Goal: Task Accomplishment & Management: Manage account settings

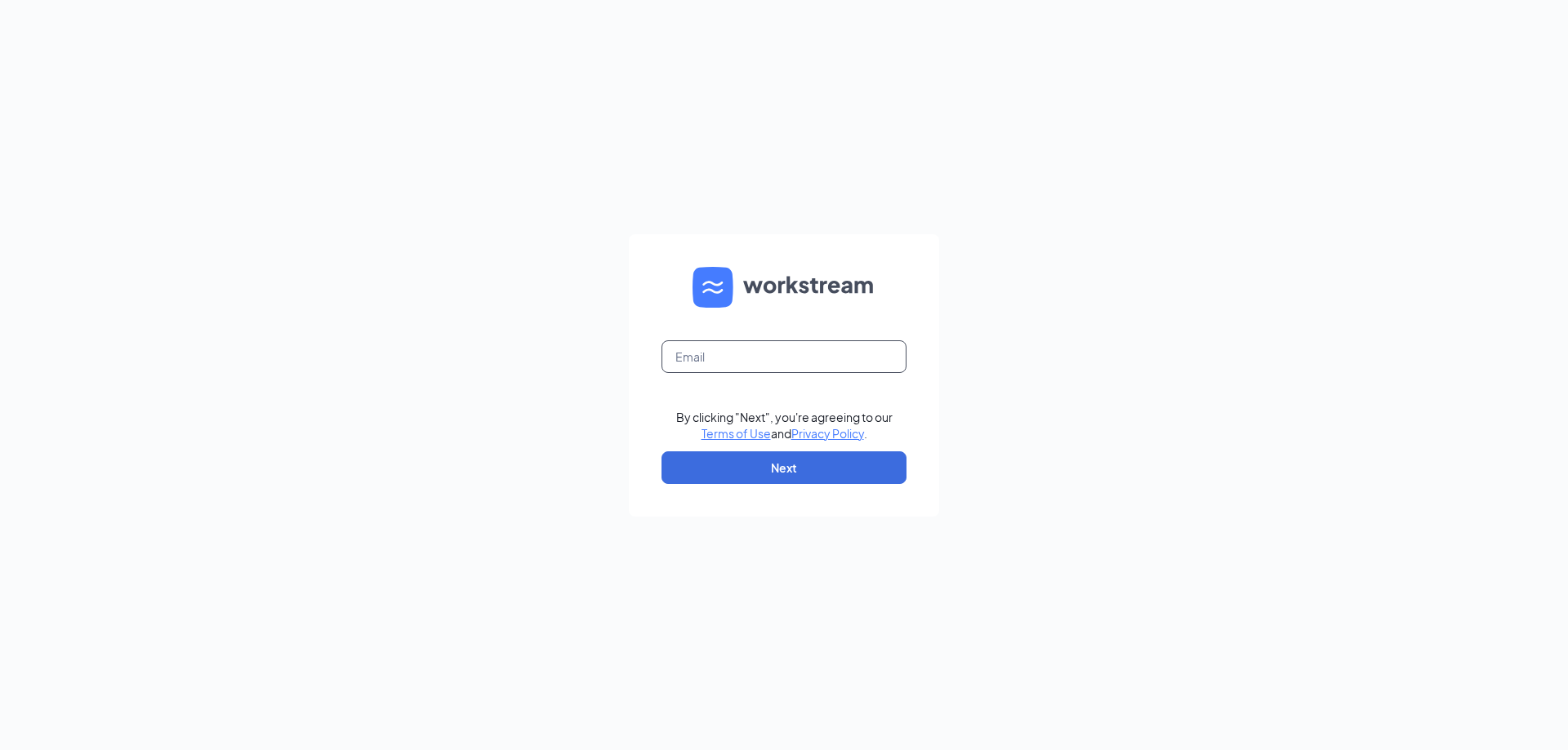
click at [766, 354] on input "text" at bounding box center [784, 357] width 245 height 33
type input "[EMAIL_ADDRESS][DOMAIN_NAME]"
click at [714, 473] on button "Next" at bounding box center [784, 468] width 245 height 33
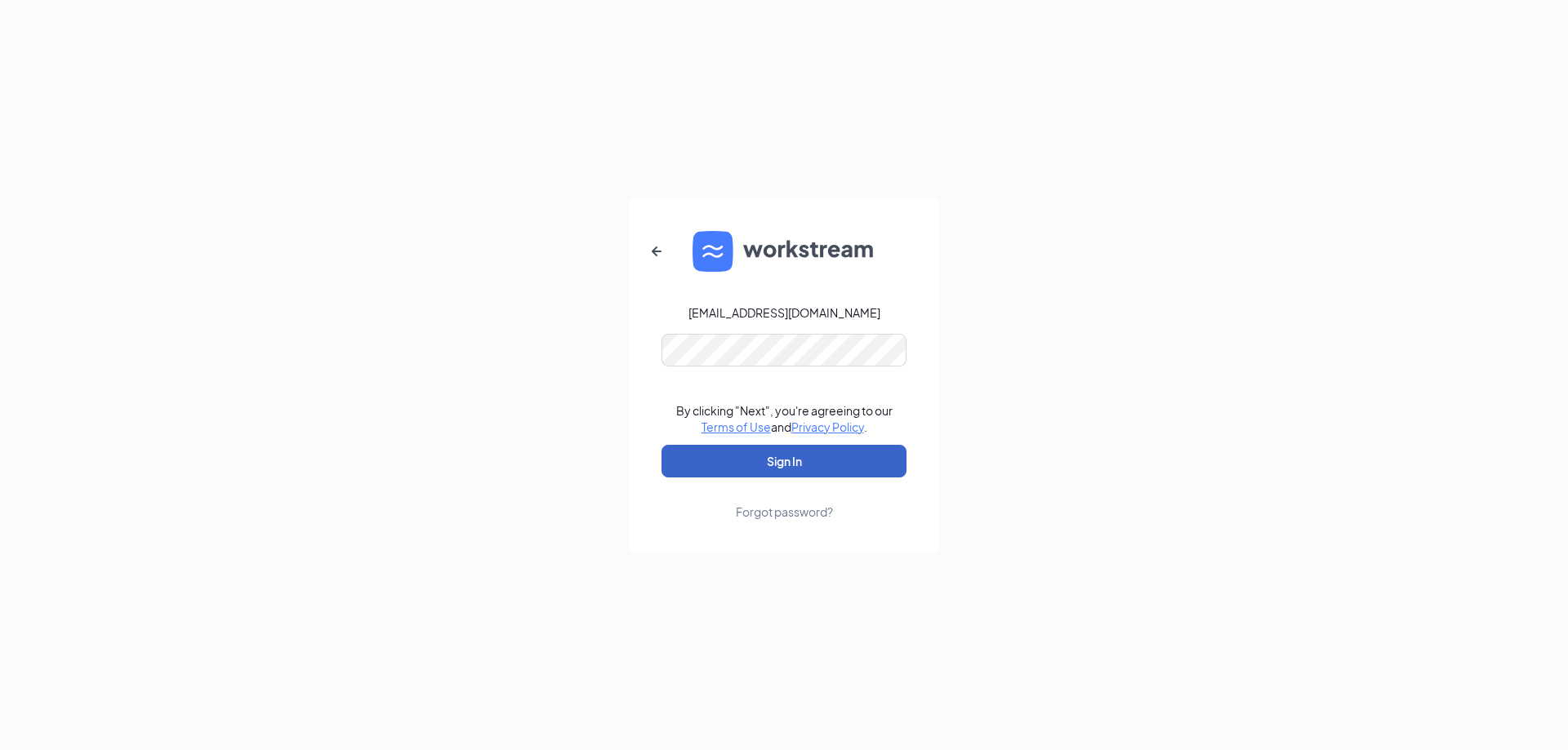
click at [748, 458] on button "Sign In" at bounding box center [784, 461] width 245 height 33
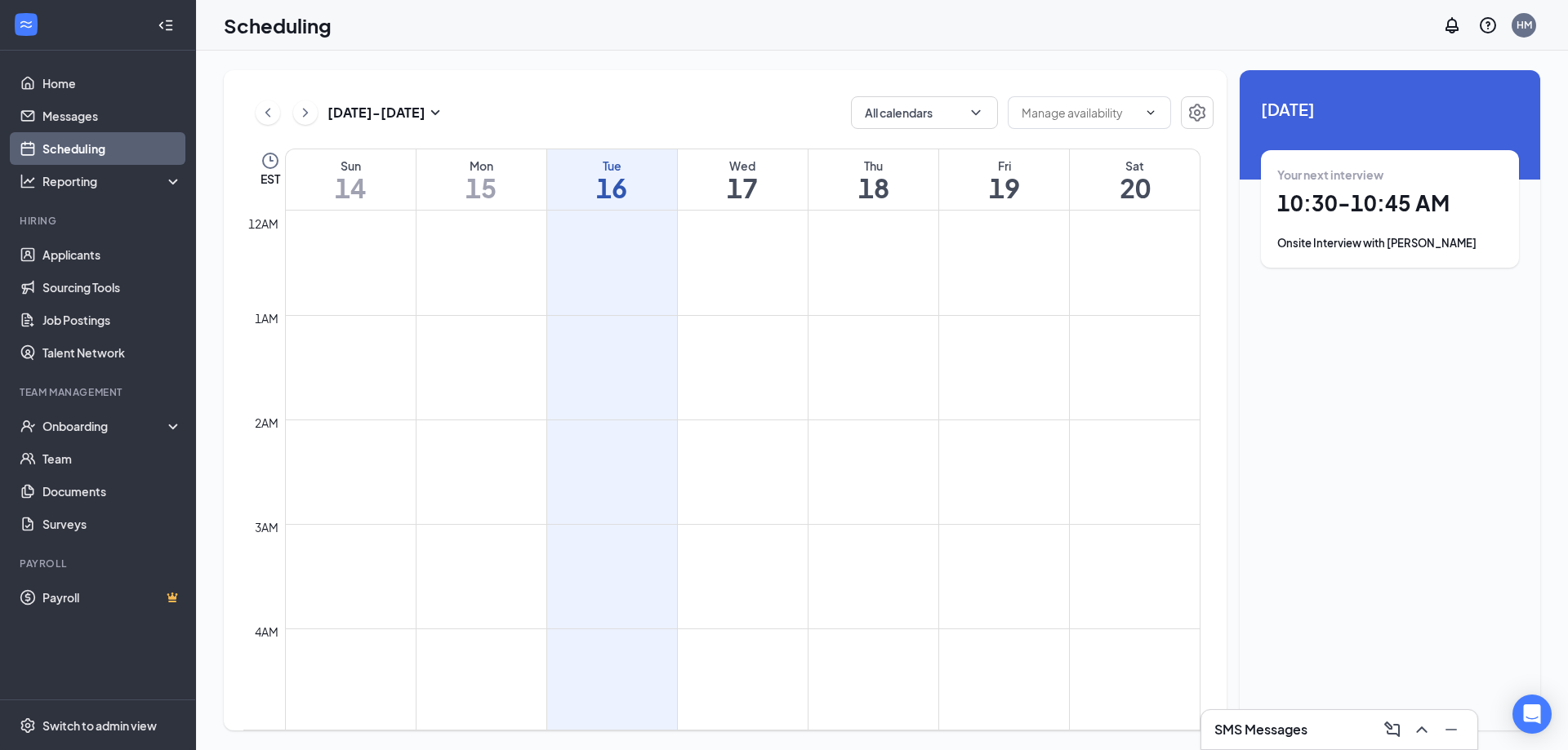
scroll to position [803, 0]
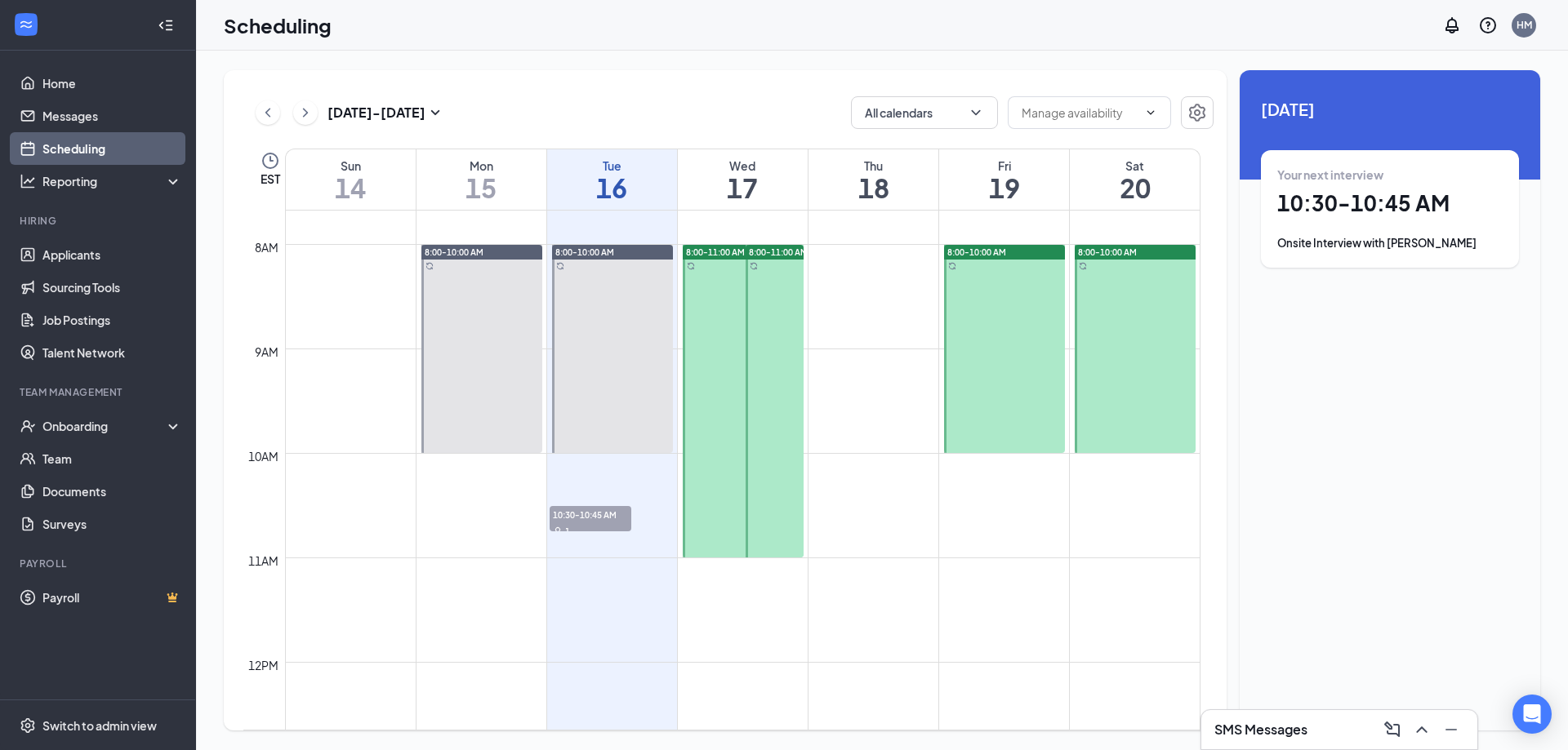
click at [1306, 212] on h1 "10:30 - 10:45 AM" at bounding box center [1390, 203] width 226 height 27
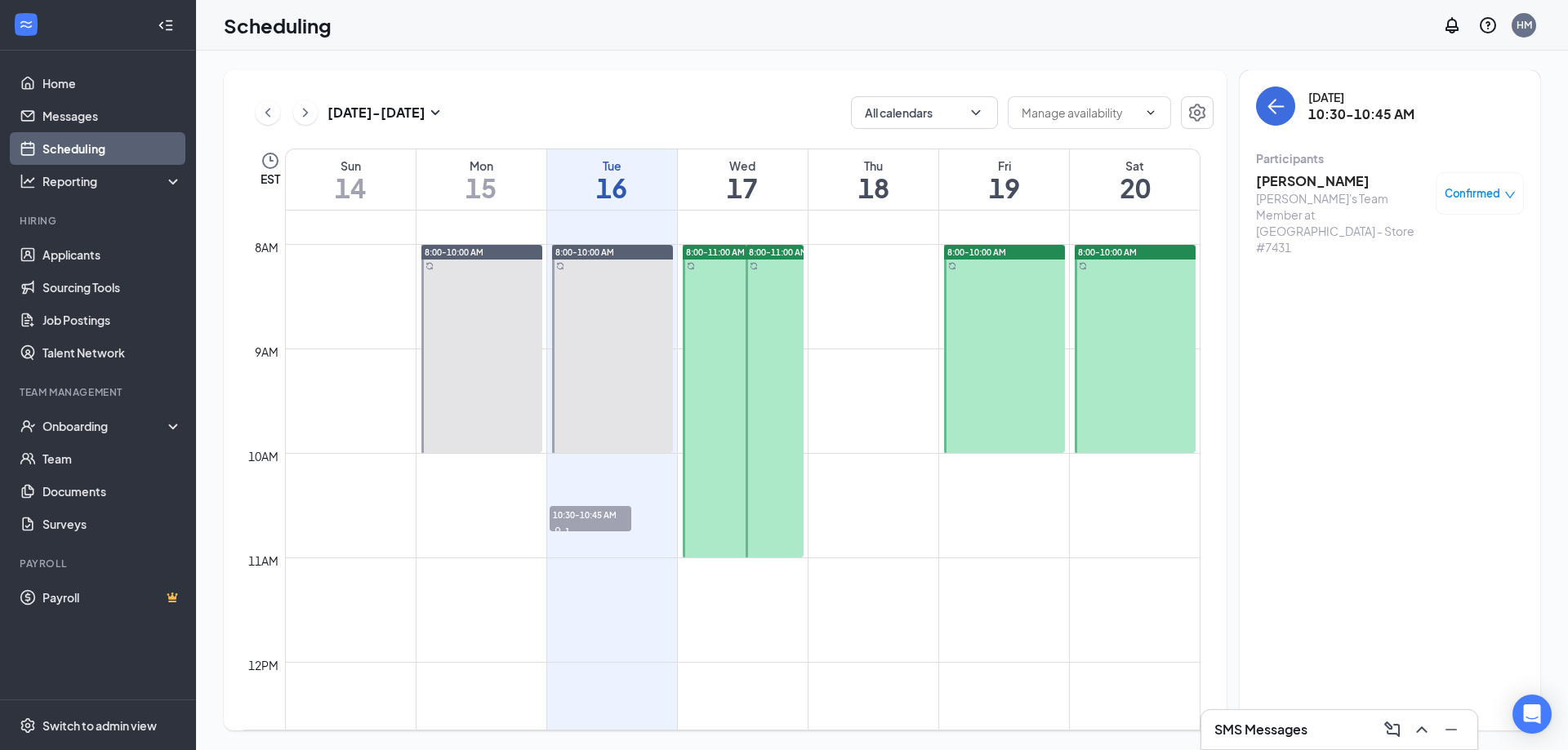
click at [1499, 189] on span "Confirmed" at bounding box center [1472, 194] width 56 height 16
click at [1399, 301] on span "Mark as no-show" at bounding box center [1432, 302] width 90 height 18
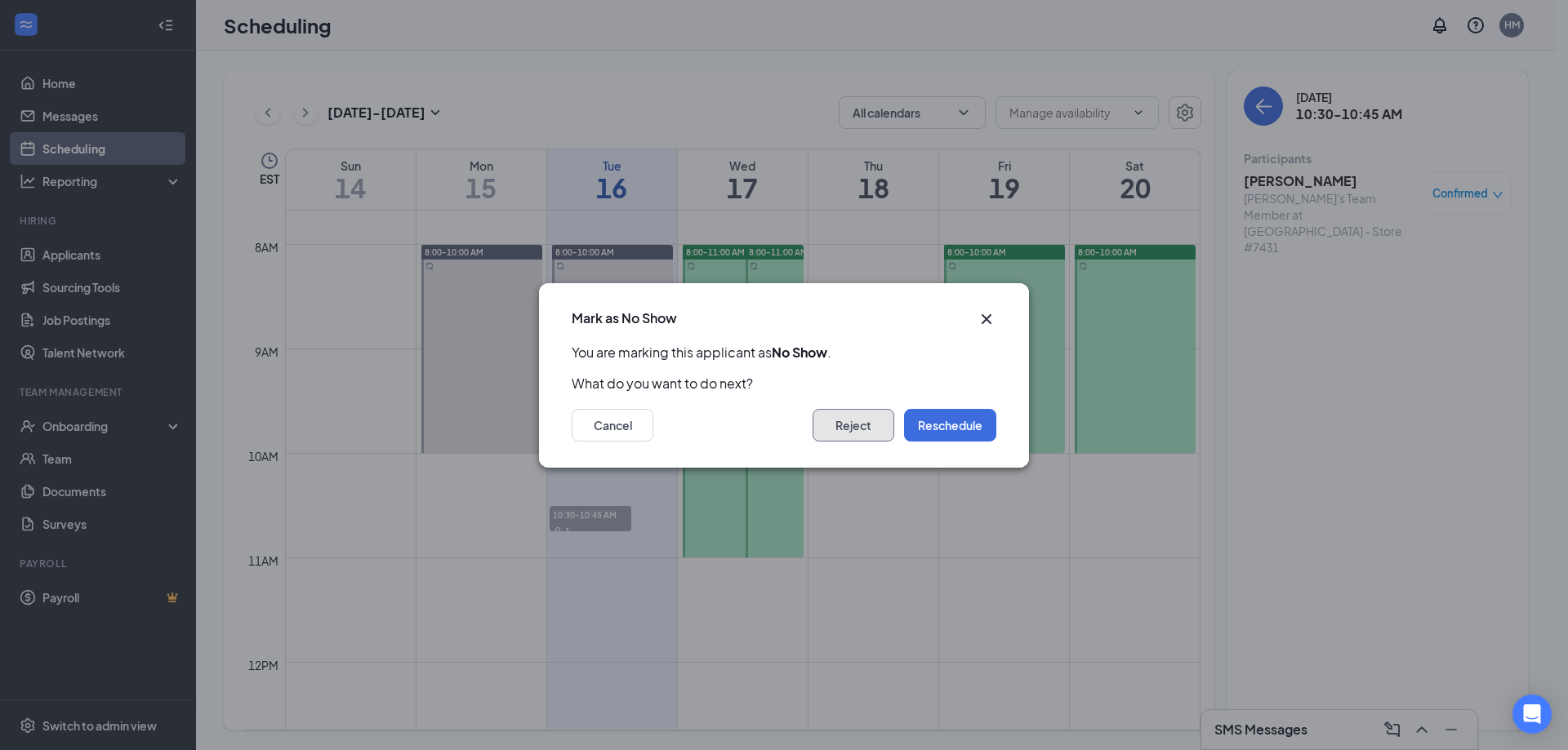
click at [888, 424] on button "Reject" at bounding box center [853, 426] width 81 height 33
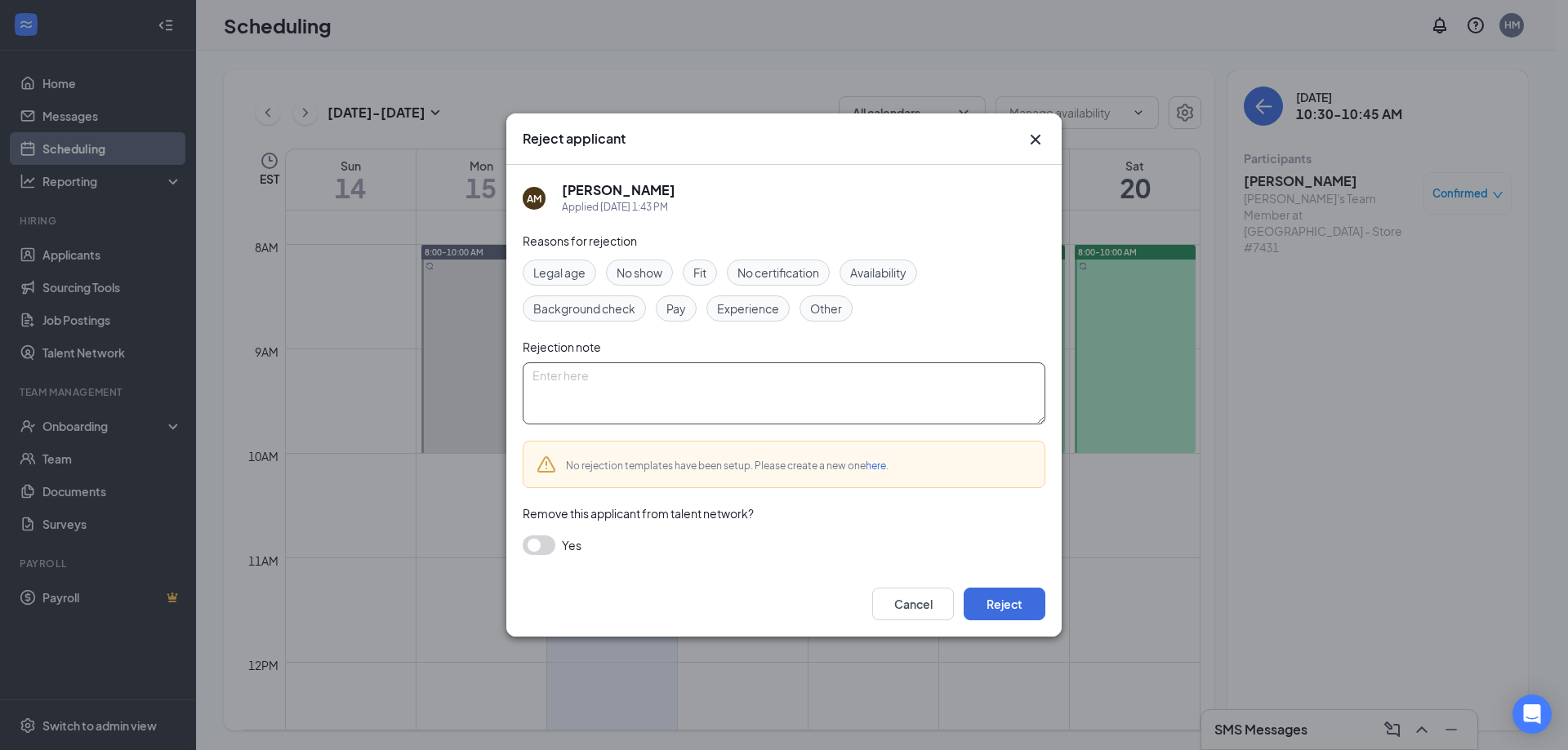
drag, startPoint x: 579, startPoint y: 382, endPoint x: 511, endPoint y: 391, distance: 68.6
click at [575, 382] on textarea at bounding box center [784, 394] width 523 height 62
type textarea "No Show"
click at [1005, 602] on button "Reject" at bounding box center [1004, 605] width 81 height 33
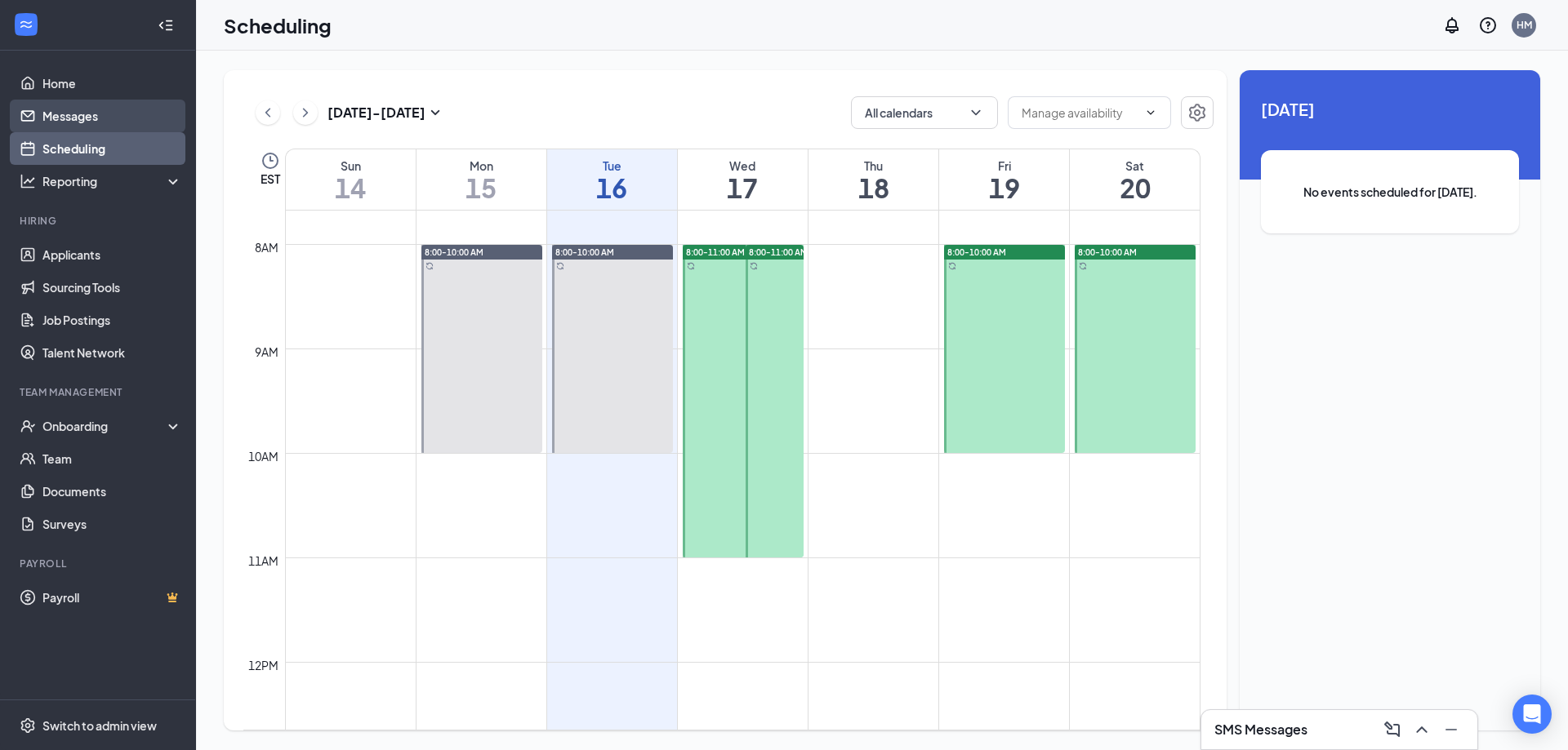
click at [63, 111] on link "Messages" at bounding box center [111, 116] width 140 height 33
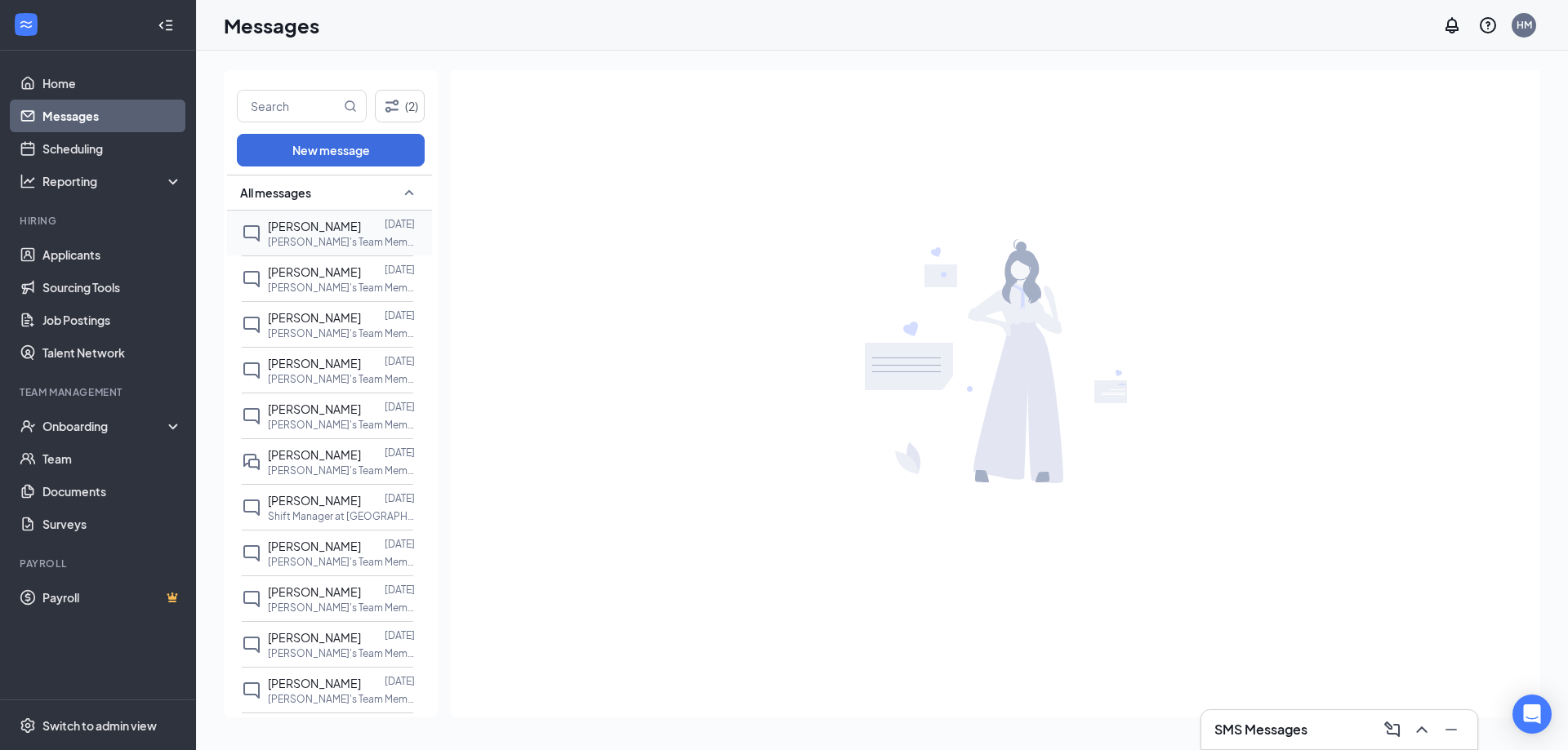
click at [319, 235] on p "Arby's Team Member at Auburn Hills - Store #7431" at bounding box center [341, 241] width 147 height 14
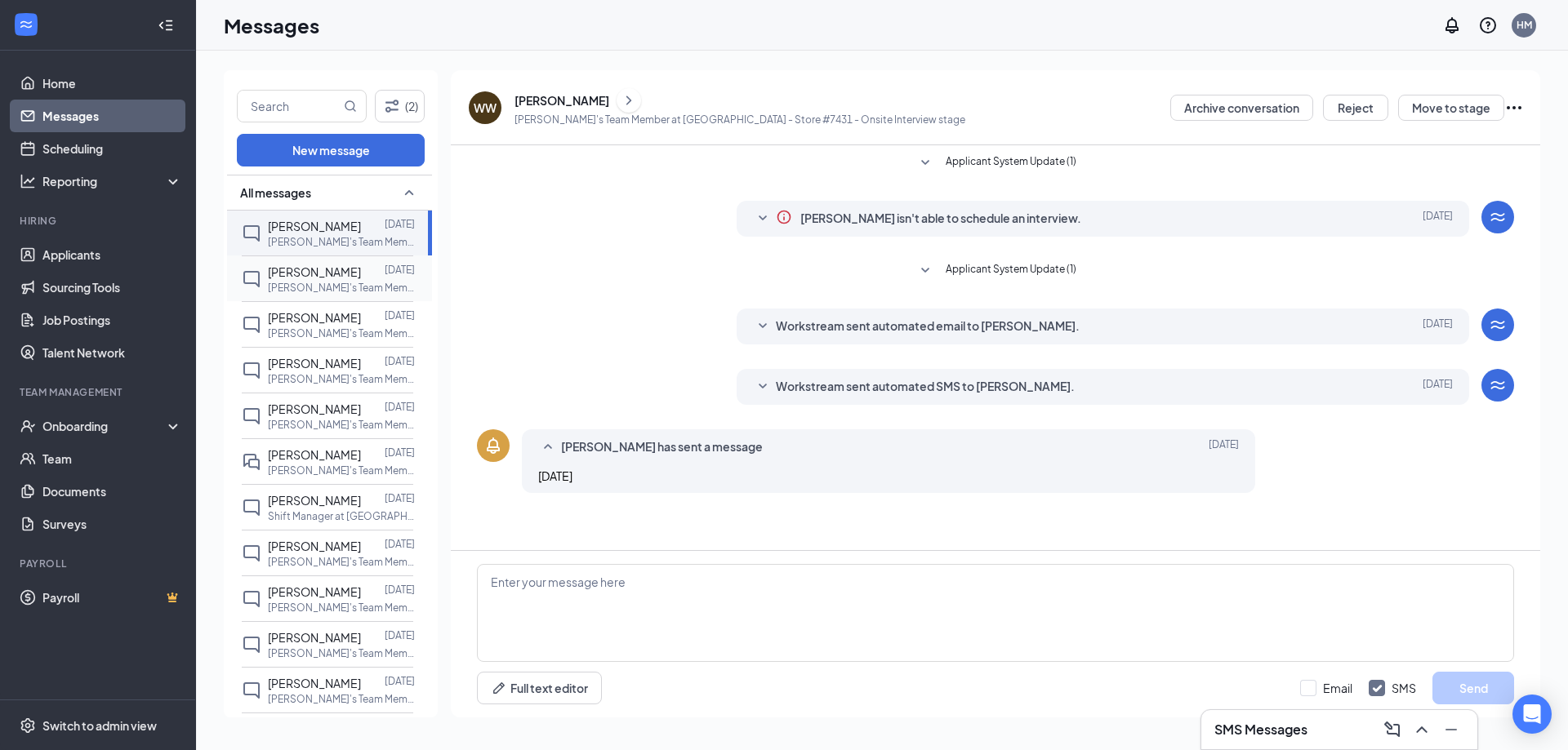
click at [294, 267] on span "Logan Adams" at bounding box center [314, 272] width 93 height 15
click at [305, 322] on span "Rachael Dewey" at bounding box center [314, 318] width 93 height 15
